Goal: Task Accomplishment & Management: Use online tool/utility

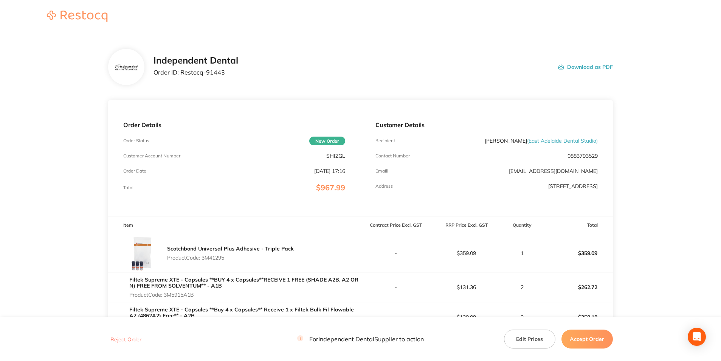
click at [595, 67] on button "Download as PDF" at bounding box center [585, 66] width 55 height 23
click at [589, 338] on button "Accept Order" at bounding box center [587, 338] width 51 height 19
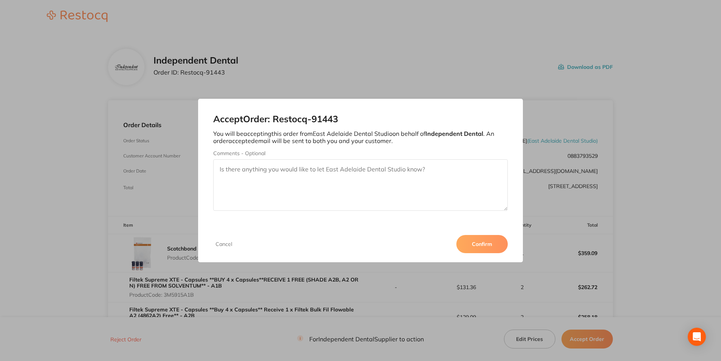
click at [490, 244] on button "Confirm" at bounding box center [482, 244] width 51 height 18
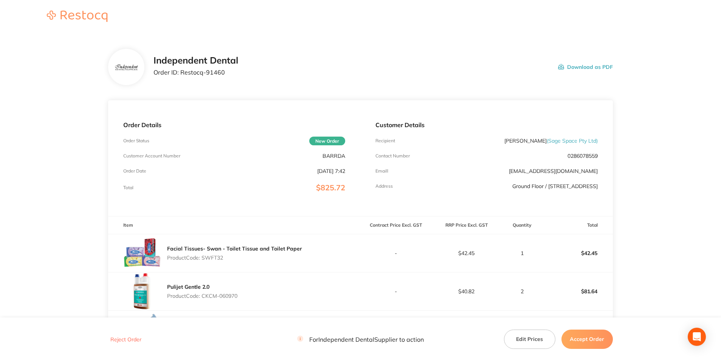
click at [586, 66] on button "Download as PDF" at bounding box center [585, 66] width 55 height 23
click at [589, 339] on button "Accept Order" at bounding box center [587, 338] width 51 height 19
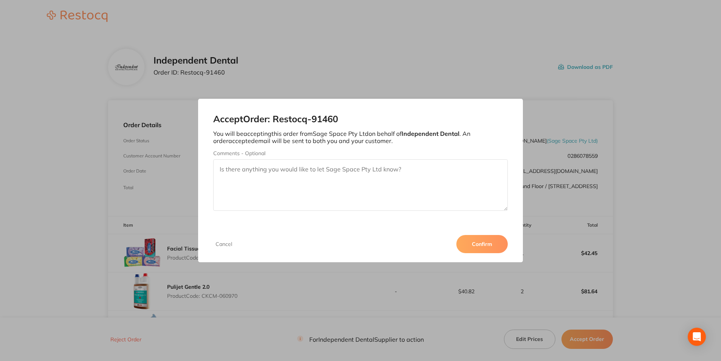
click at [479, 240] on button "Confirm" at bounding box center [482, 244] width 51 height 18
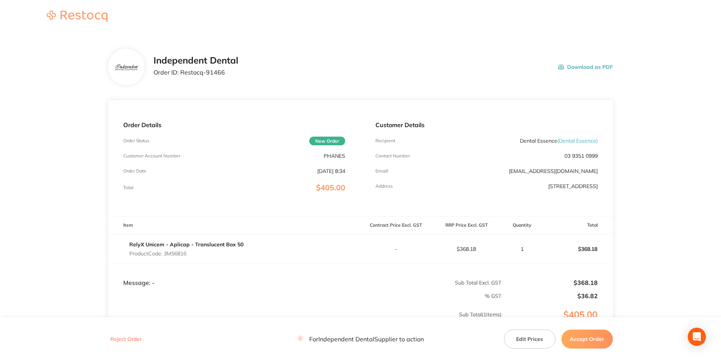
click at [576, 67] on button "Download as PDF" at bounding box center [585, 66] width 55 height 23
click at [602, 335] on button "Accept Order" at bounding box center [587, 338] width 51 height 19
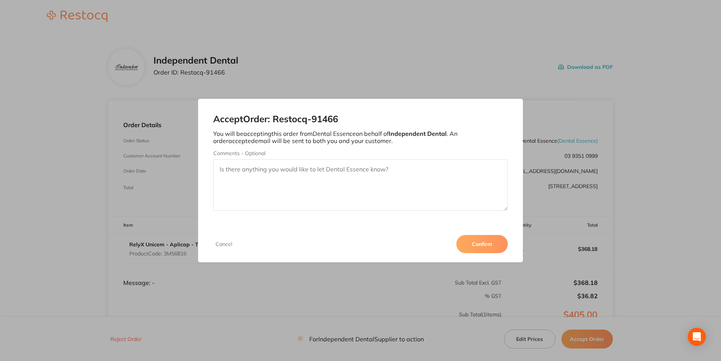
click at [498, 241] on button "Confirm" at bounding box center [482, 244] width 51 height 18
